Goal: Information Seeking & Learning: Learn about a topic

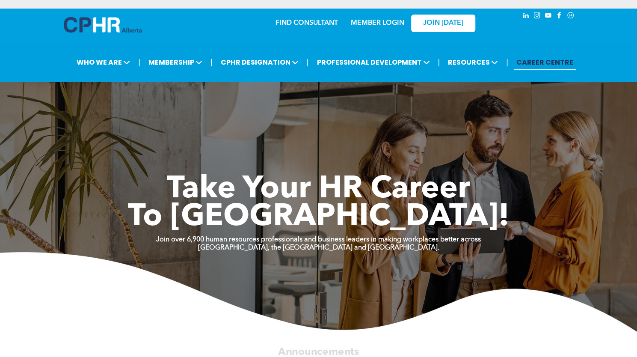
click at [362, 20] on link "MEMBER LOGIN" at bounding box center [377, 23] width 53 height 7
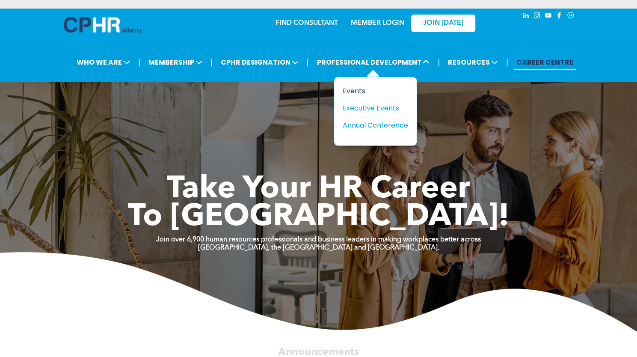
click at [356, 92] on div "Events" at bounding box center [371, 91] width 59 height 11
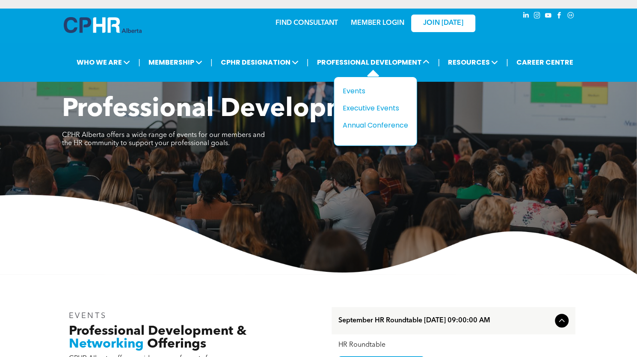
click at [358, 94] on div "Title Events Executive Events Annual Conference" at bounding box center [374, 108] width 65 height 45
click at [358, 91] on div "Events" at bounding box center [371, 91] width 59 height 11
click at [351, 90] on div "Events" at bounding box center [377, 91] width 59 height 11
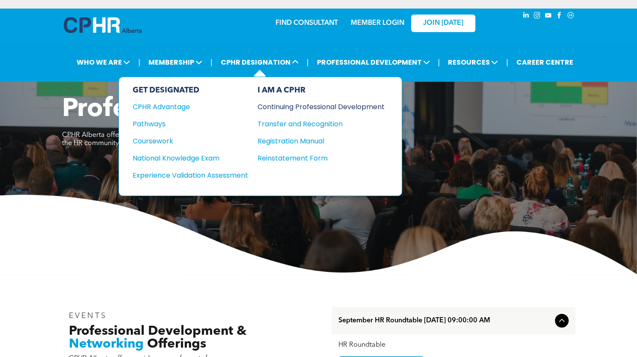
click at [319, 106] on div "Continuing Professional Development" at bounding box center [314, 106] width 114 height 11
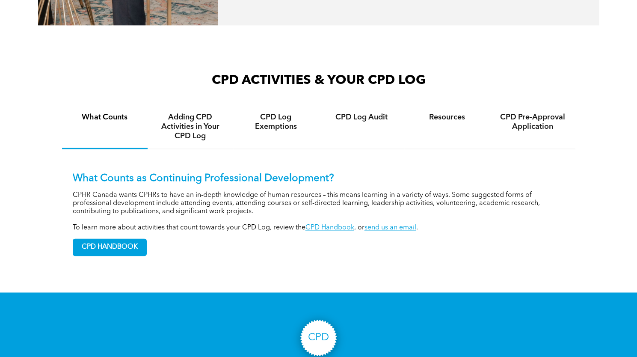
scroll to position [595, 0]
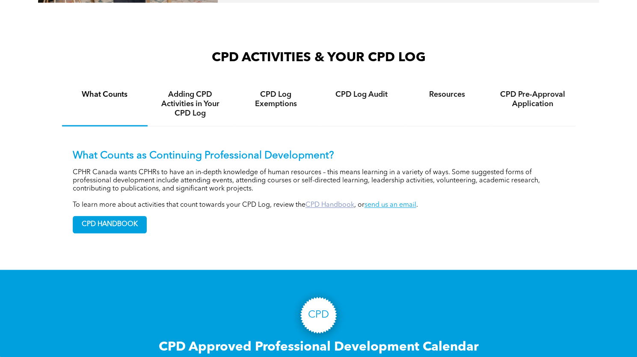
click at [327, 201] on link "CPD Handbook" at bounding box center [329, 204] width 49 height 7
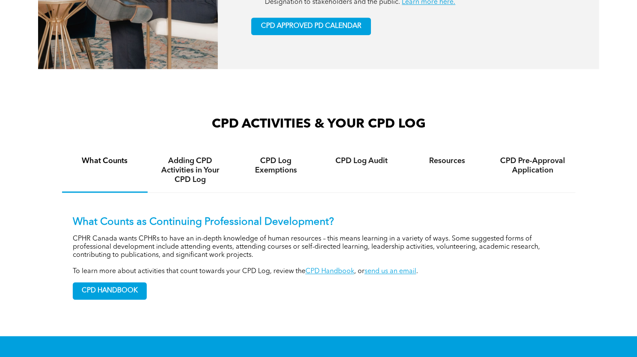
scroll to position [537, 0]
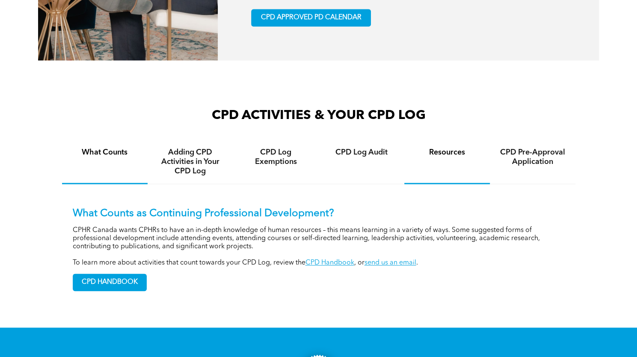
click at [440, 148] on h4 "Resources" at bounding box center [447, 152] width 70 height 9
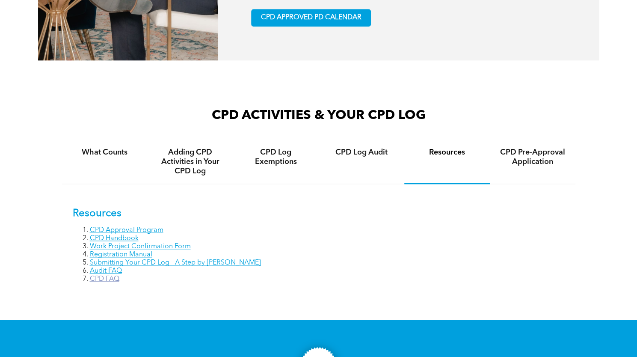
click at [115, 275] on link "CPD FAQ" at bounding box center [105, 278] width 30 height 7
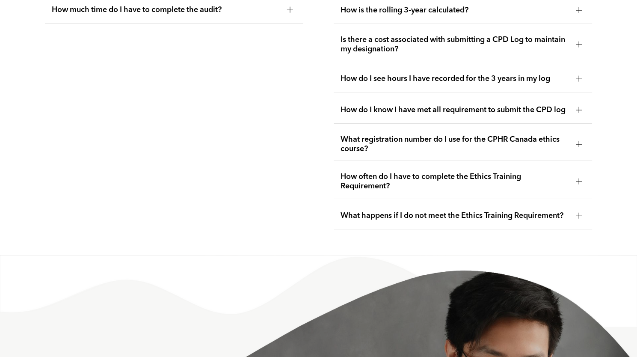
scroll to position [1801, 0]
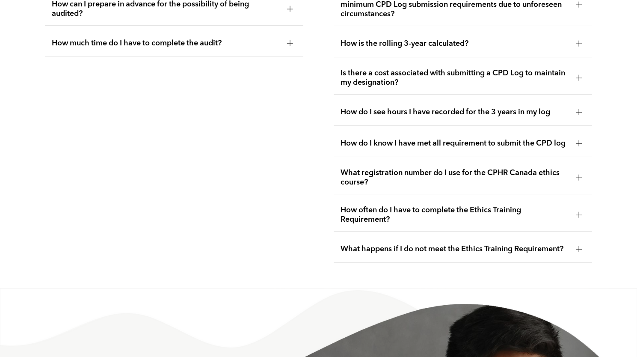
click at [383, 250] on span "What happens if I do not meet the Ethics Training Requirement?" at bounding box center [454, 248] width 228 height 9
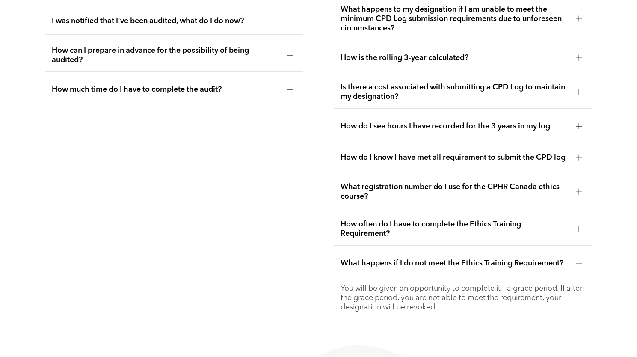
scroll to position [1754, 0]
click at [366, 230] on span "How often do I have to complete the Ethics Training Requirement?" at bounding box center [454, 229] width 228 height 19
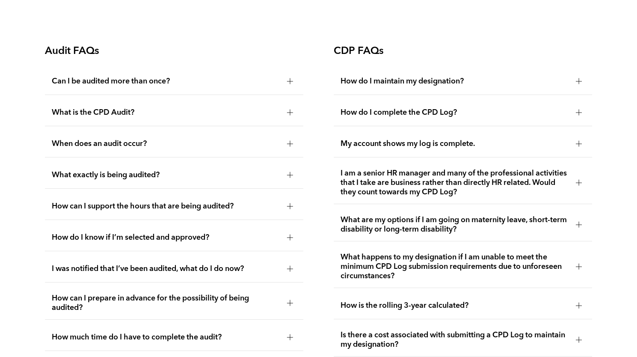
scroll to position [1508, 0]
click at [398, 173] on span "I am a senior HR manager and many of the professional activities that I take ar…" at bounding box center [454, 182] width 228 height 28
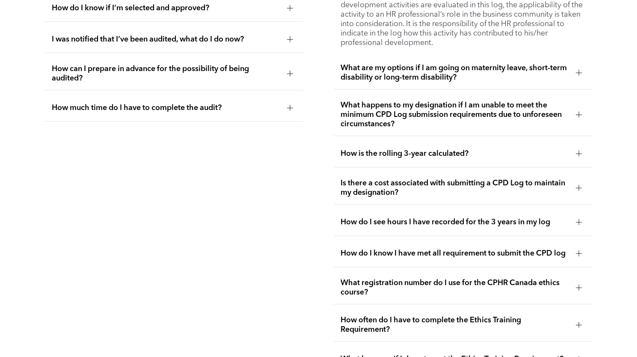
scroll to position [1737, 0]
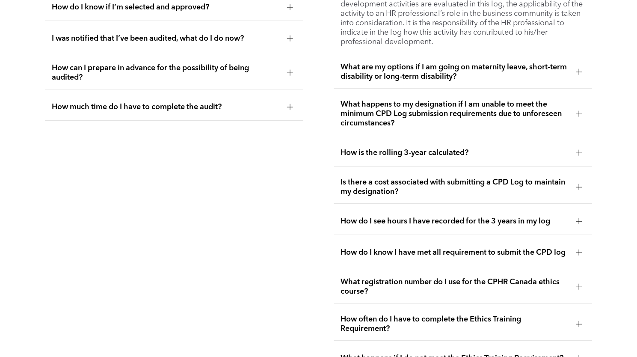
click at [352, 148] on span "How is the rolling 3-year calculated?" at bounding box center [454, 152] width 228 height 9
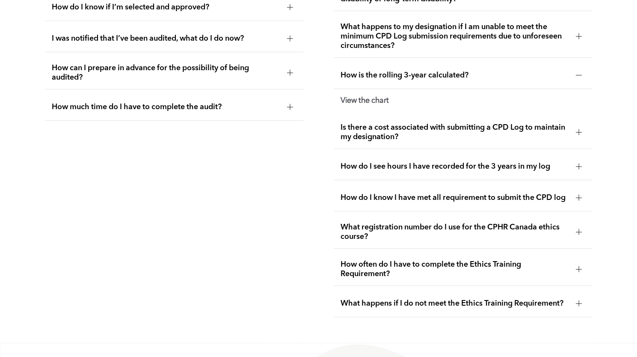
click at [347, 134] on span "Is there a cost associated with submitting a CPD Log to maintain my designation?" at bounding box center [454, 132] width 228 height 19
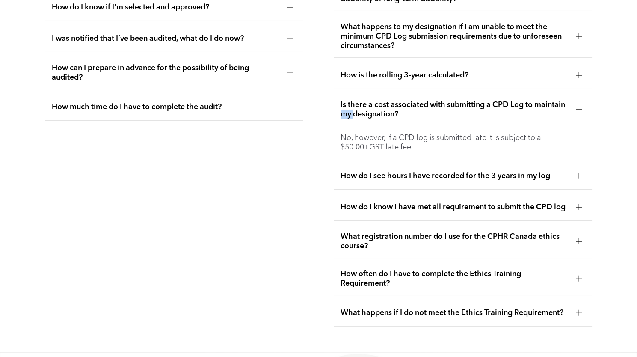
click at [347, 134] on li "Is there a cost associated with submitting a CPD Log to maintain my designation…" at bounding box center [463, 125] width 258 height 65
click at [345, 202] on span "How do I know I have met all requirement to submit the CPD log" at bounding box center [454, 206] width 228 height 9
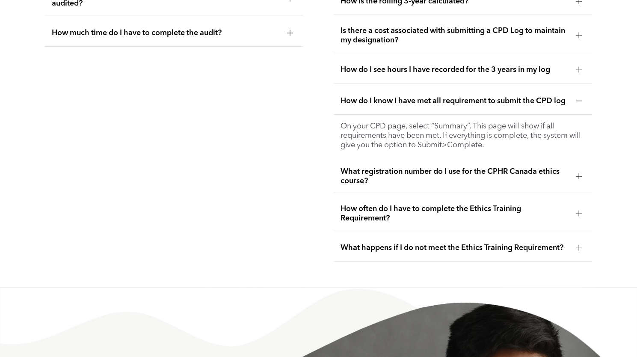
scroll to position [1834, 0]
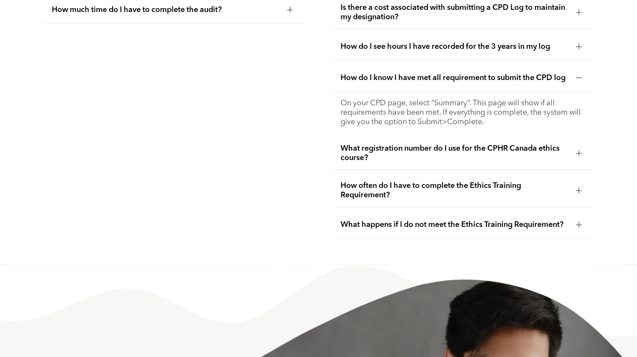
click at [350, 160] on span "What registration number do I use for the CPHR Canada ethics course?" at bounding box center [454, 153] width 228 height 19
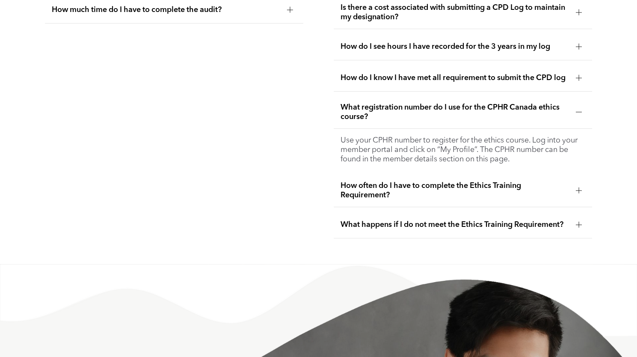
click at [381, 193] on span "How often do I have to complete the Ethics Training Requirement?" at bounding box center [454, 190] width 228 height 19
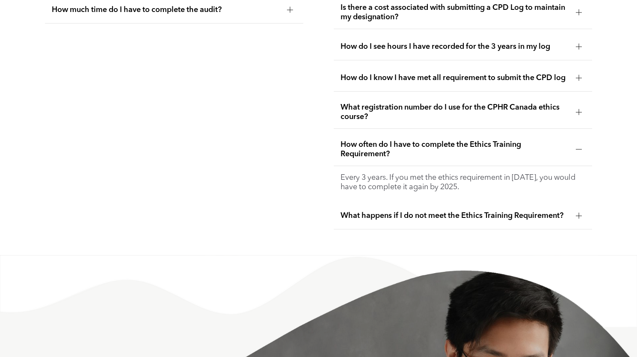
click at [379, 219] on div "What happens if I do not meet the Ethics Training Requirement?" at bounding box center [463, 215] width 258 height 27
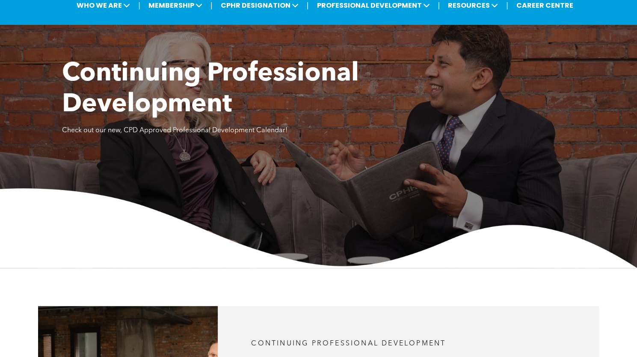
scroll to position [0, 0]
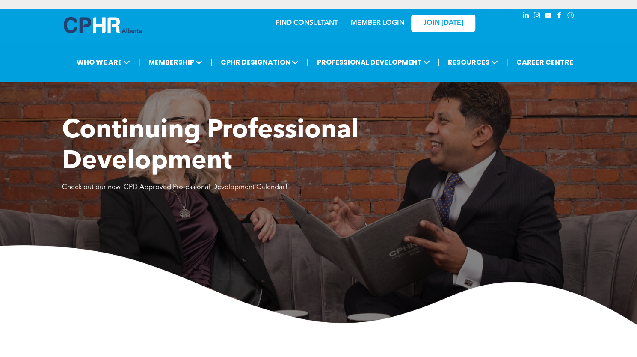
click at [375, 20] on link "MEMBER LOGIN" at bounding box center [377, 23] width 53 height 7
